Goal: Information Seeking & Learning: Learn about a topic

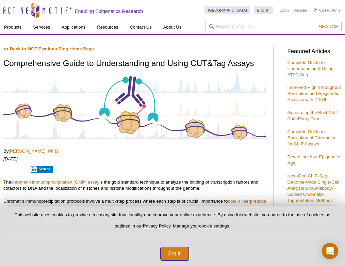
click at [175, 252] on button "Got it!" at bounding box center [175, 254] width 28 height 14
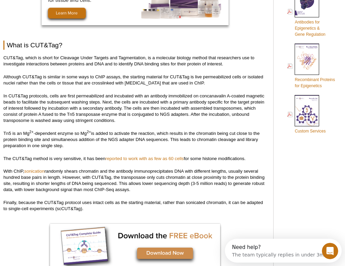
scroll to position [421, 0]
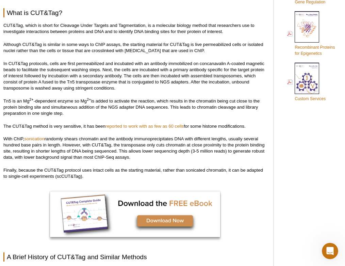
click at [69, 146] on p "With ChIP, sonication randomly shears chromatin and the antibody immunoprecipit…" at bounding box center [134, 148] width 263 height 24
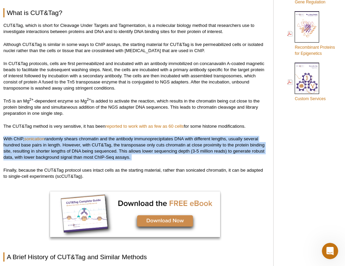
click at [69, 146] on p "With ChIP, sonication randomly shears chromatin and the antibody immunoprecipit…" at bounding box center [134, 148] width 263 height 24
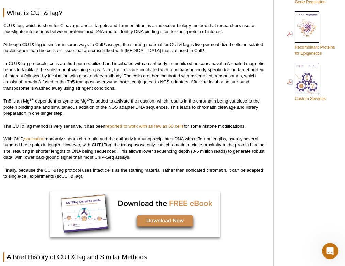
click at [75, 159] on p "With ChIP, sonication randomly shears chromatin and the antibody immunoprecipit…" at bounding box center [134, 148] width 263 height 24
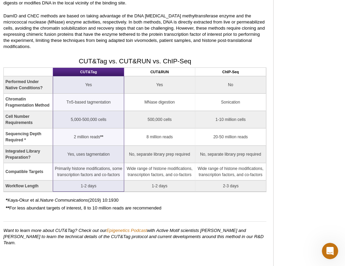
scroll to position [712, 0]
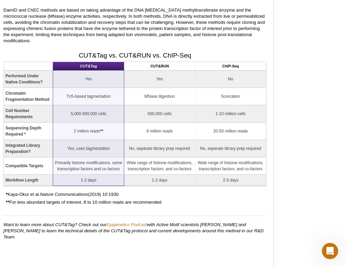
click at [71, 148] on td "Yes, uses tagmentation" at bounding box center [88, 148] width 71 height 17
click at [78, 148] on td "Yes, uses tagmentation" at bounding box center [88, 148] width 71 height 17
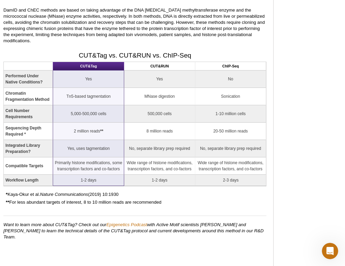
click at [84, 166] on td "Primarily histone modifications, some transcription factors and co-factors" at bounding box center [88, 165] width 71 height 17
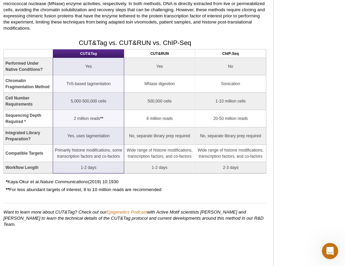
scroll to position [725, 0]
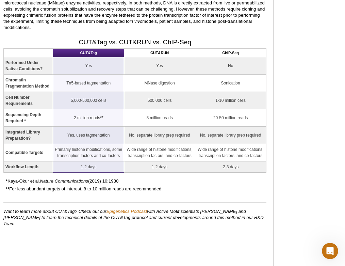
click at [89, 151] on td "Primarily histone modifications, some transcription factors and co-factors" at bounding box center [88, 152] width 71 height 17
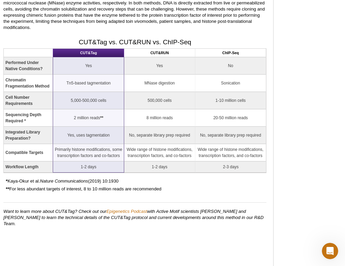
click at [92, 190] on p "** For less abundant targets of interest, 8 to 10 million reads are recommended" at bounding box center [136, 189] width 261 height 6
click at [80, 180] on em "Nature Communications" at bounding box center [64, 180] width 48 height 5
click at [83, 187] on p "** For less abundant targets of interest, 8 to 10 million reads are recommended" at bounding box center [136, 189] width 261 height 6
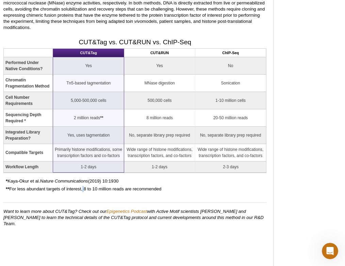
click at [83, 187] on p "** For less abundant targets of interest, 8 to 10 million reads are recommended" at bounding box center [136, 189] width 261 height 6
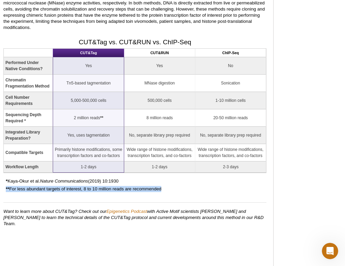
click at [83, 187] on p "** For less abundant targets of interest, 8 to 10 million reads are recommended" at bounding box center [136, 189] width 261 height 6
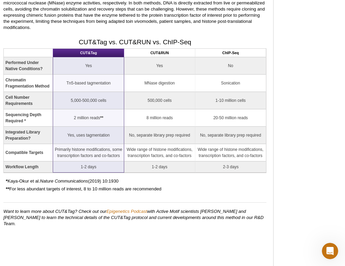
click at [183, 128] on td "No, separate library prep required" at bounding box center [159, 135] width 71 height 17
click at [27, 62] on strong "Performed Under Native Conditions?" at bounding box center [23, 65] width 37 height 11
click at [36, 76] on td "Chromatin Fragmentation Method" at bounding box center [28, 83] width 49 height 17
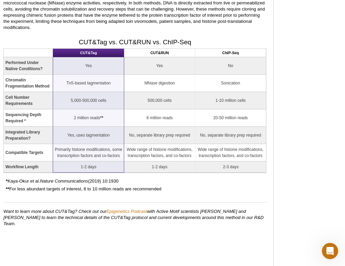
click at [34, 84] on strong "Chromatin Fragmentation Method" at bounding box center [27, 83] width 44 height 11
click at [28, 64] on strong "Performed Under Native Conditions?" at bounding box center [23, 65] width 37 height 11
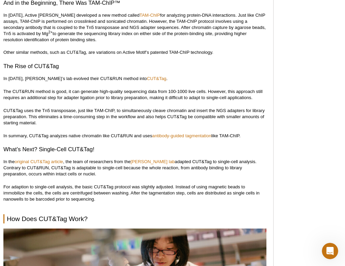
scroll to position [1109, 0]
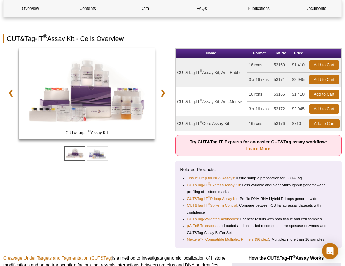
scroll to position [88, 0]
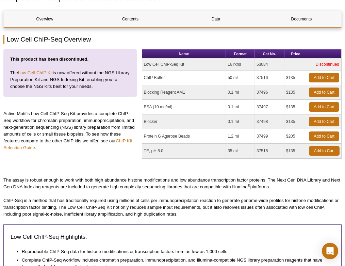
scroll to position [66, 0]
